Goal: Navigation & Orientation: Find specific page/section

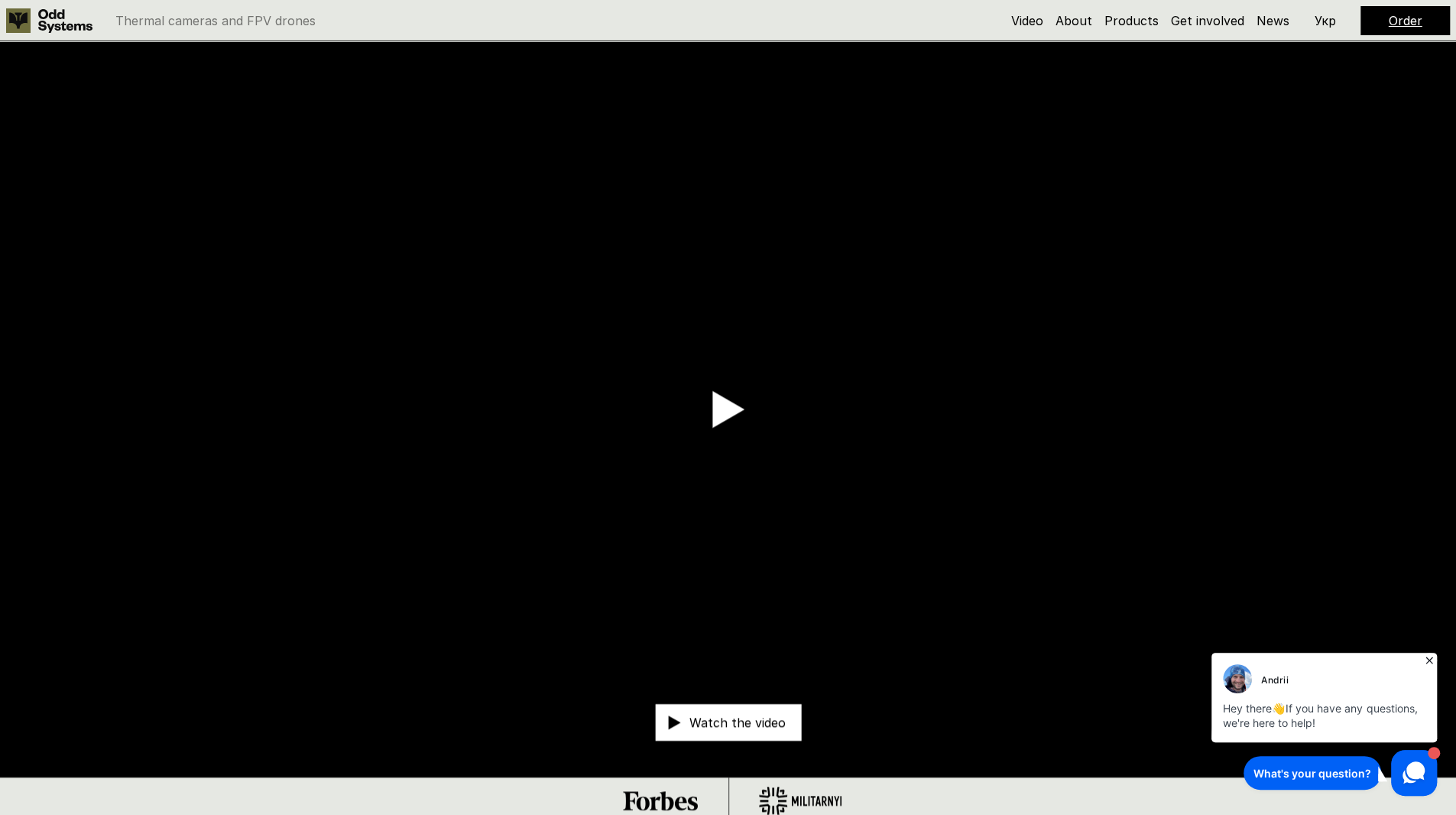
click at [1134, 34] on div "Video About Products Get involved News Order Укр" at bounding box center [1230, 21] width 439 height 29
click at [1134, 18] on link "Products" at bounding box center [1131, 21] width 54 height 15
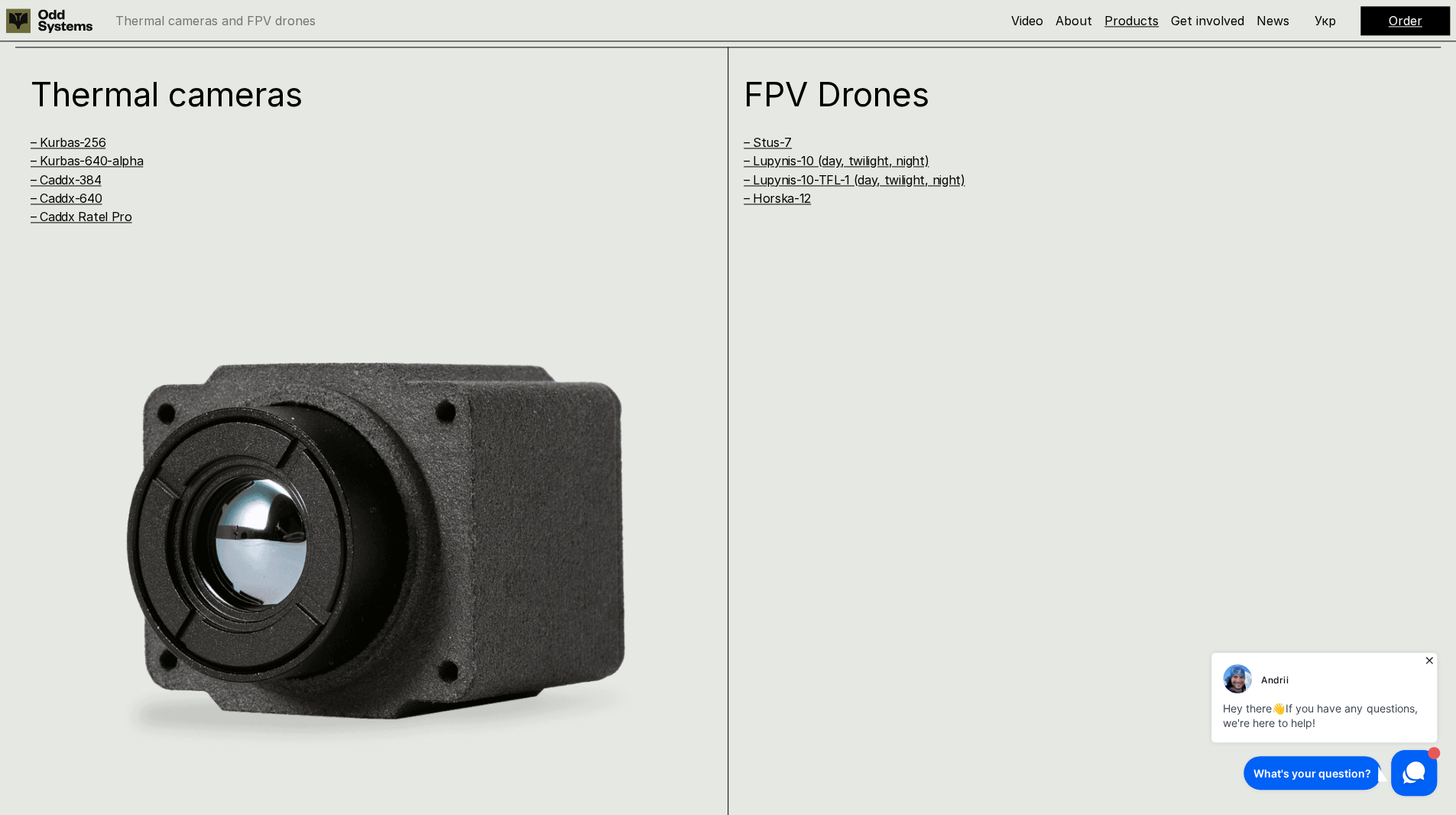
scroll to position [1638, 0]
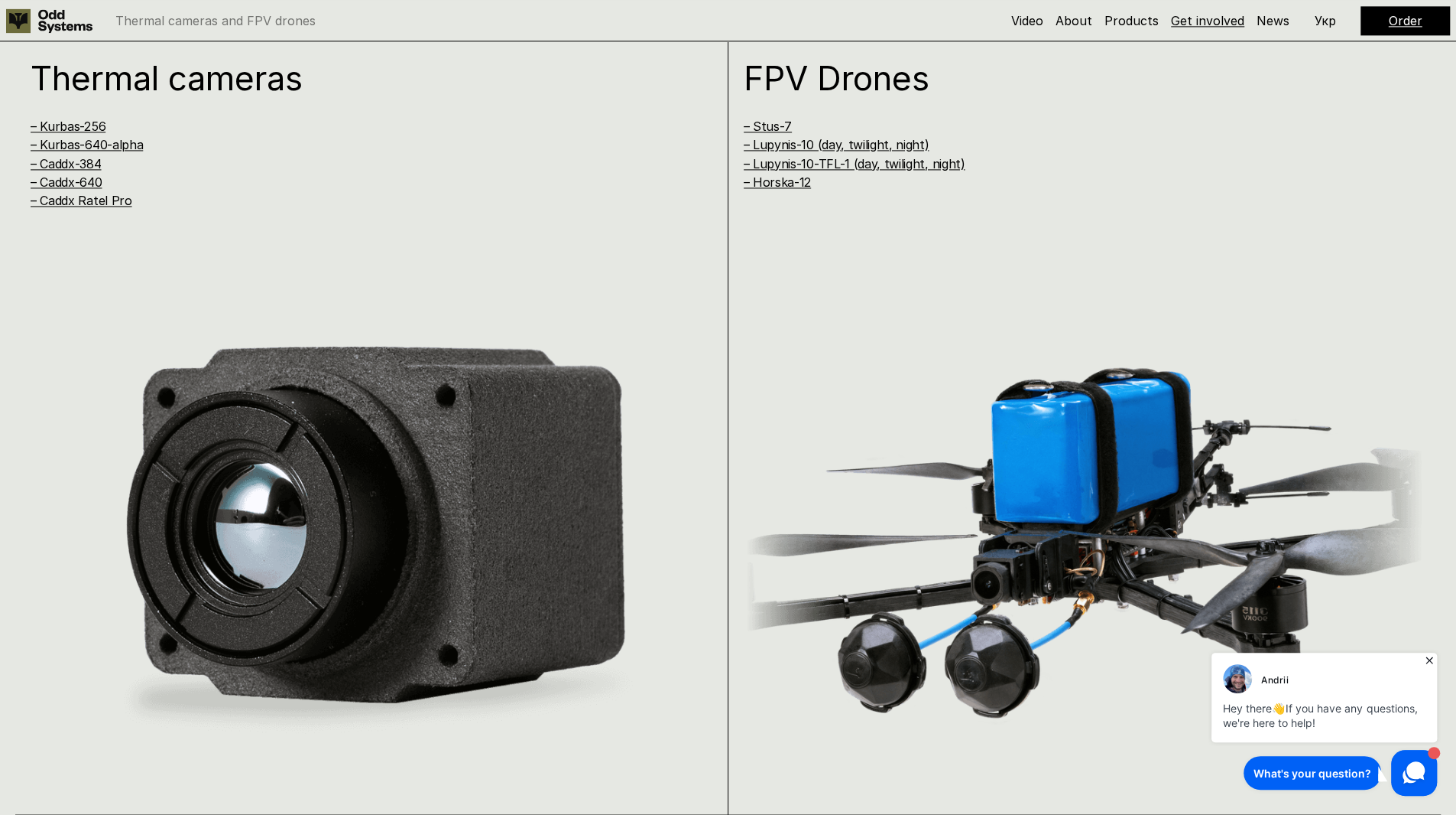
click at [1183, 20] on link "Get involved" at bounding box center [1208, 21] width 73 height 15
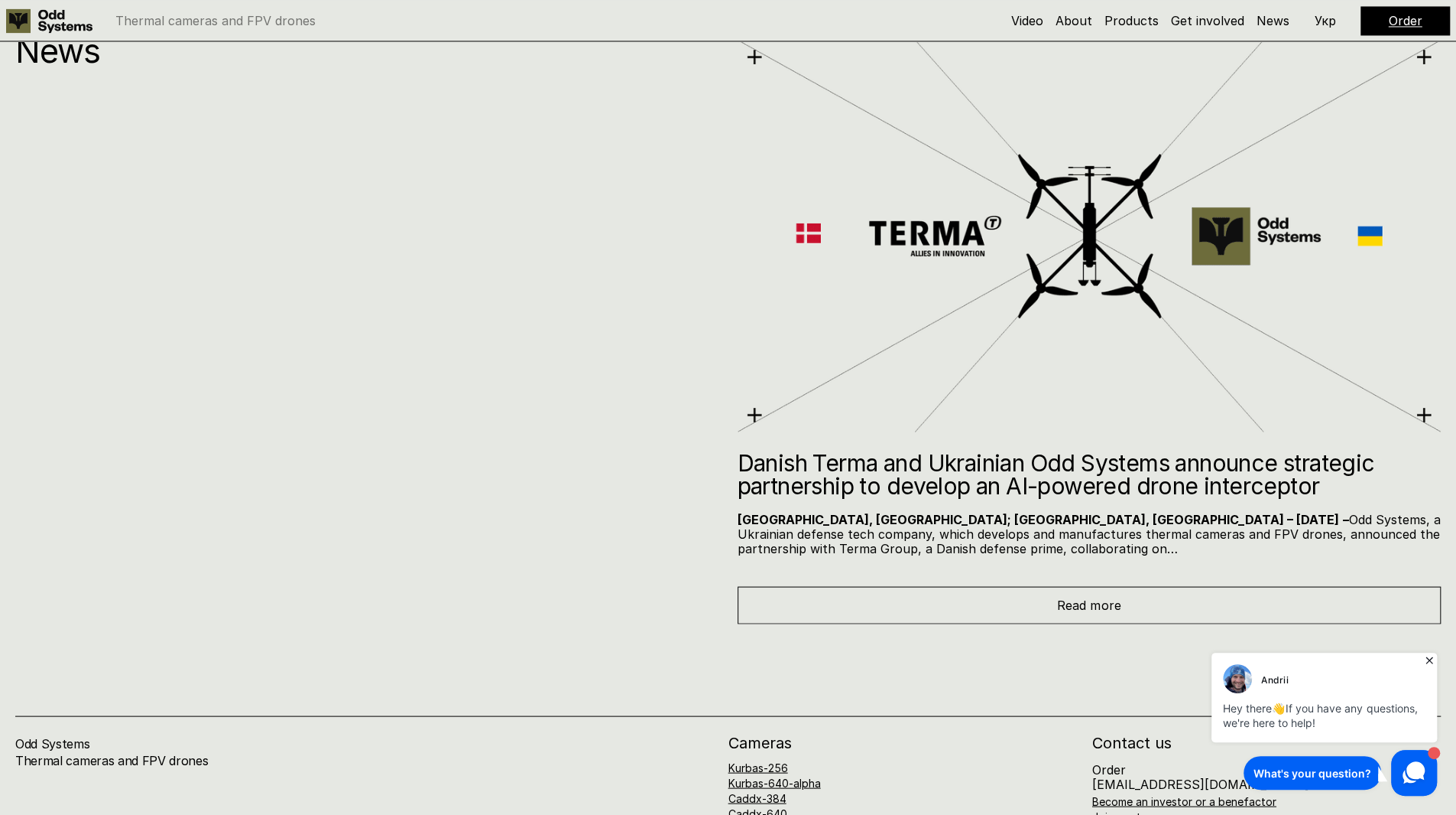
scroll to position [10705, 0]
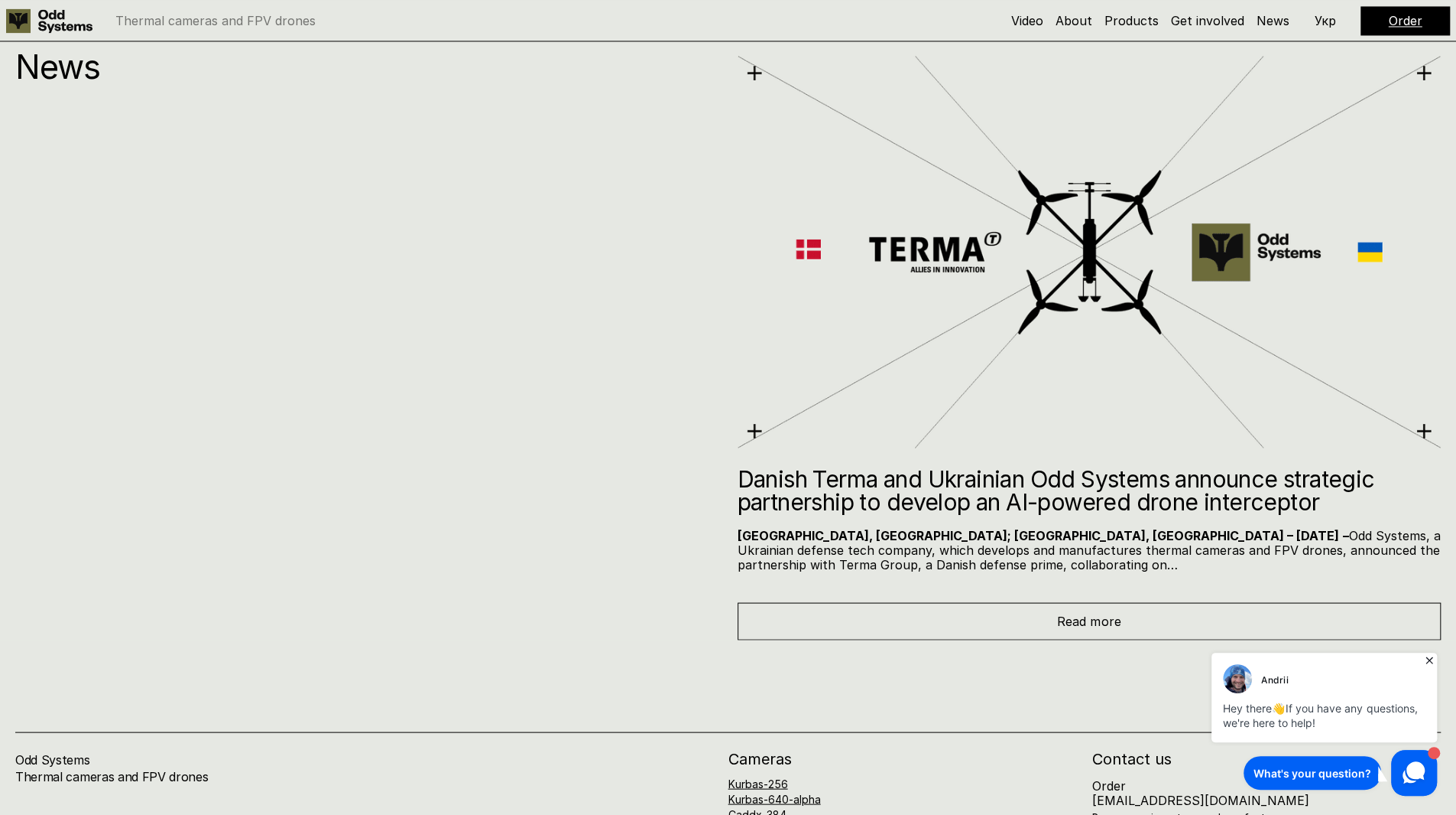
click at [935, 249] on img at bounding box center [1090, 251] width 704 height 399
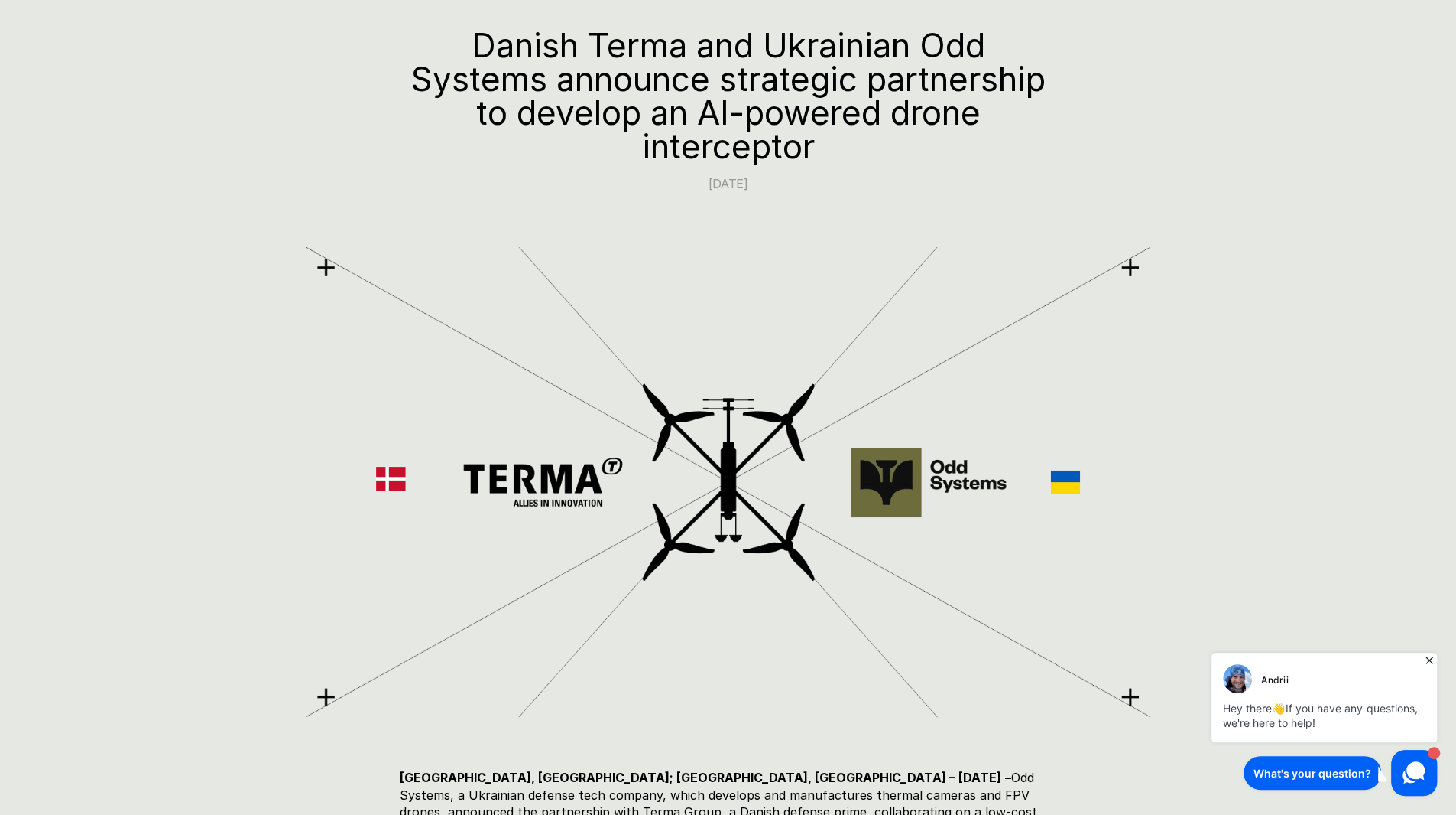
scroll to position [152, 0]
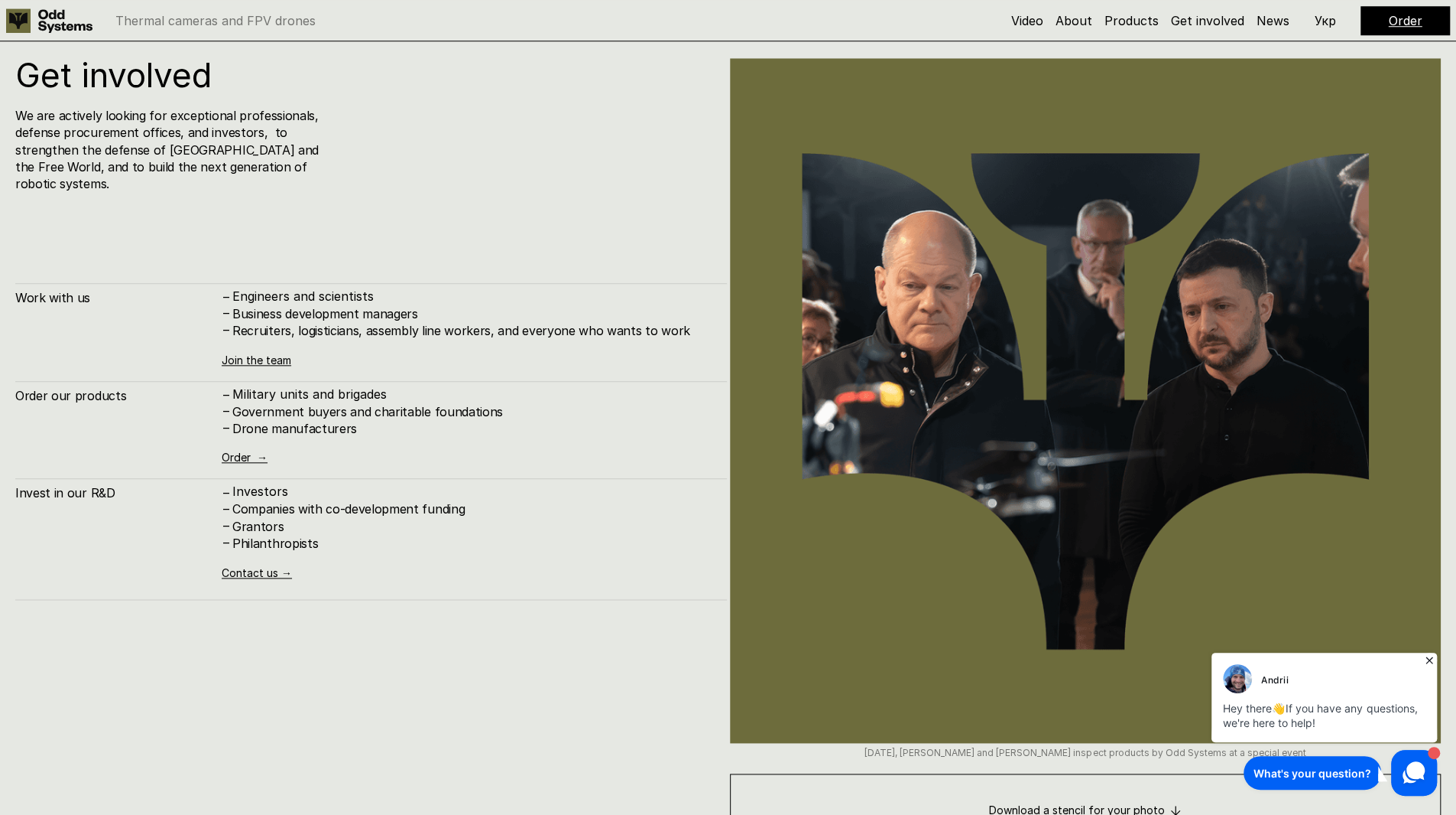
click at [786, 131] on img at bounding box center [1086, 401] width 712 height 685
